Goal: Navigation & Orientation: Find specific page/section

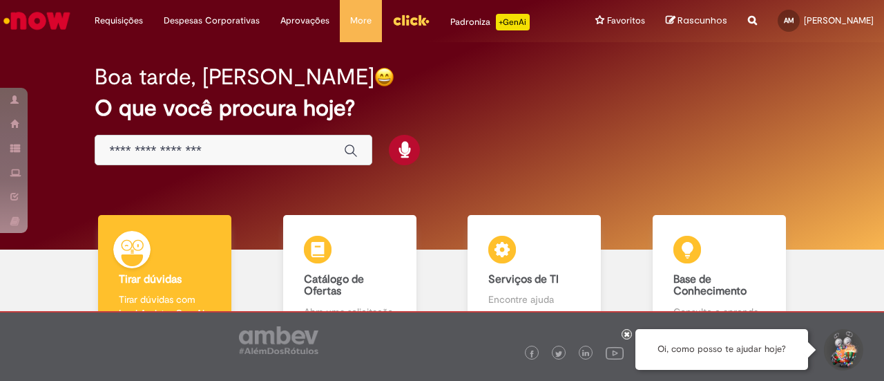
click at [403, 16] on img "Menu Cabeçalho" at bounding box center [410, 20] width 37 height 21
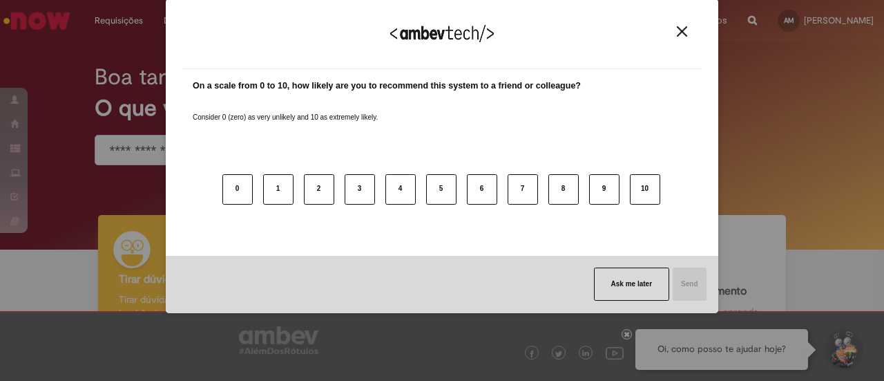
click at [677, 25] on div "We appreciate your feedback!" at bounding box center [441, 42] width 519 height 54
click at [680, 31] on img "Close" at bounding box center [682, 31] width 10 height 10
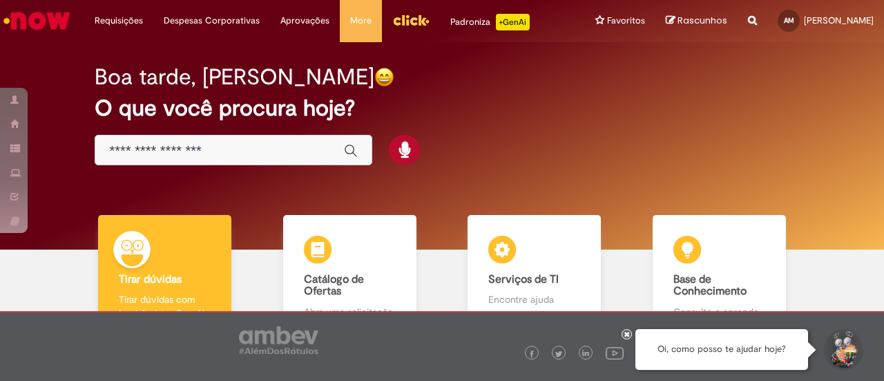
click at [630, 339] on div at bounding box center [504, 336] width 361 height 49
click at [631, 335] on div at bounding box center [627, 334] width 10 height 10
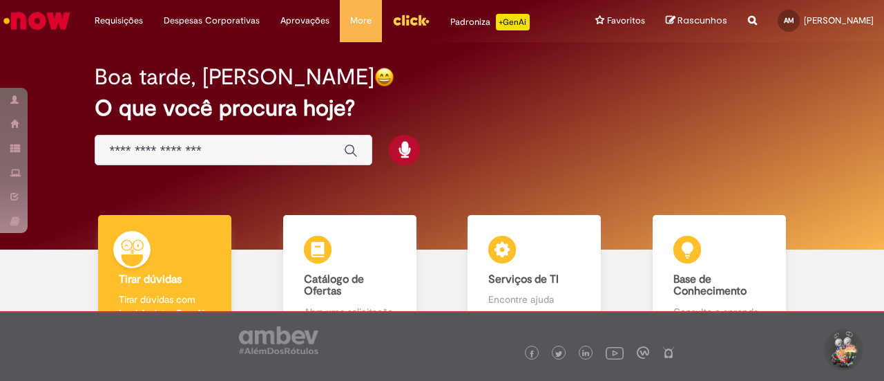
click at [402, 23] on img "Menu Cabeçalho" at bounding box center [410, 20] width 37 height 21
click at [410, 15] on img "Menu Cabeçalho" at bounding box center [410, 20] width 37 height 21
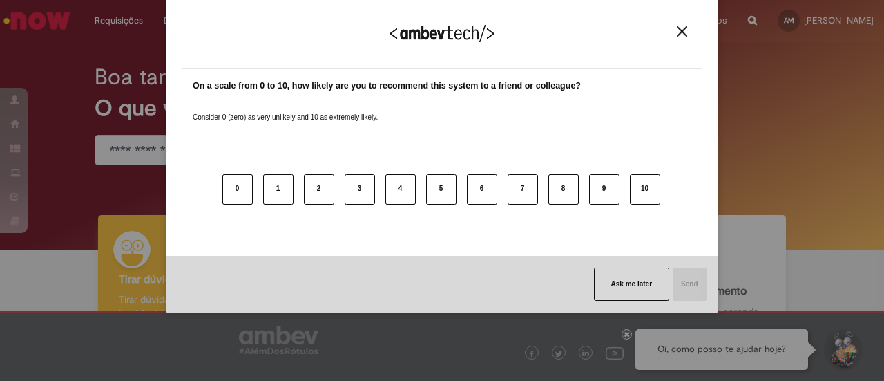
click at [688, 21] on div "We appreciate your feedback!" at bounding box center [441, 42] width 519 height 54
click at [686, 26] on button "Close" at bounding box center [682, 32] width 19 height 12
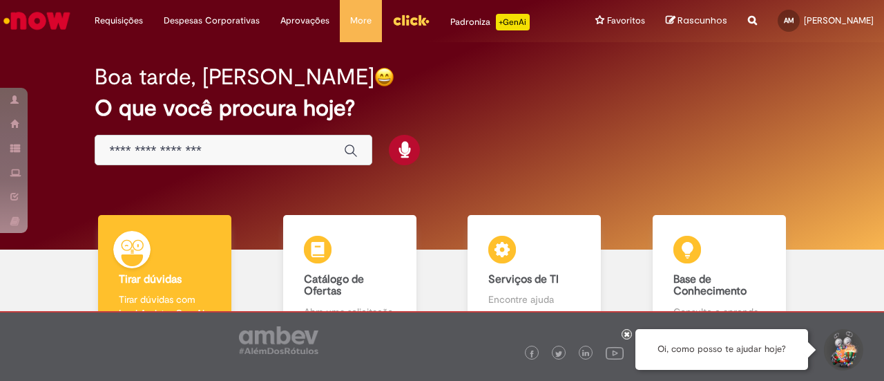
click at [419, 16] on img "Menu Cabeçalho" at bounding box center [410, 20] width 37 height 21
